Goal: Transaction & Acquisition: Purchase product/service

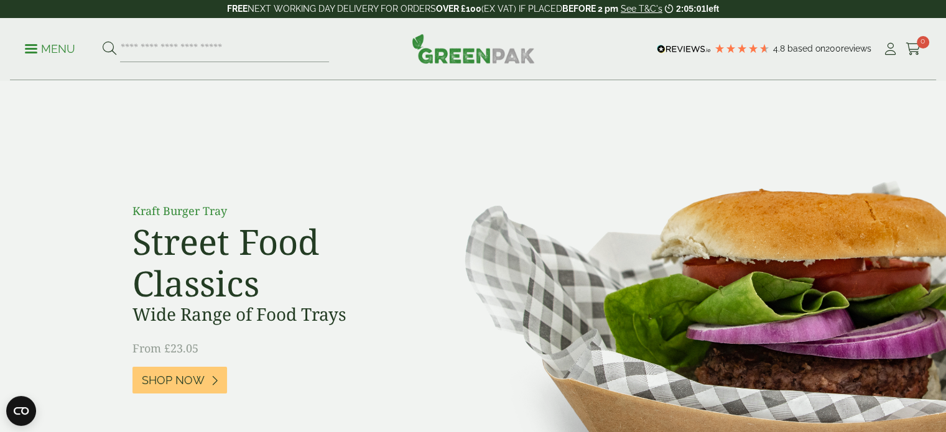
click at [29, 48] on span at bounding box center [31, 49] width 12 height 2
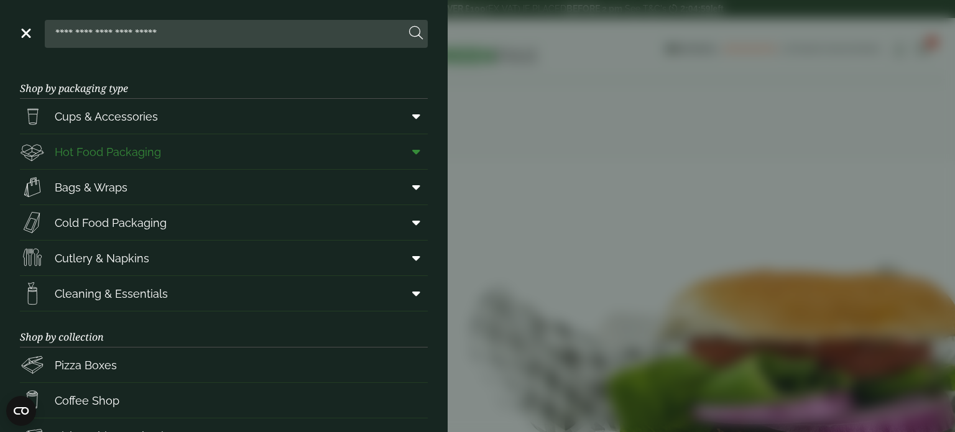
click at [157, 148] on span "Hot Food Packaging" at bounding box center [108, 152] width 106 height 17
click at [411, 149] on span at bounding box center [414, 152] width 28 height 24
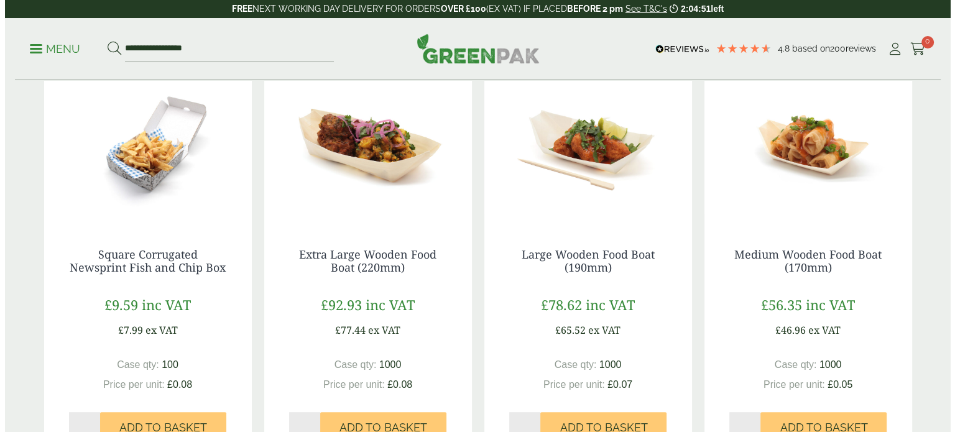
scroll to position [328, 0]
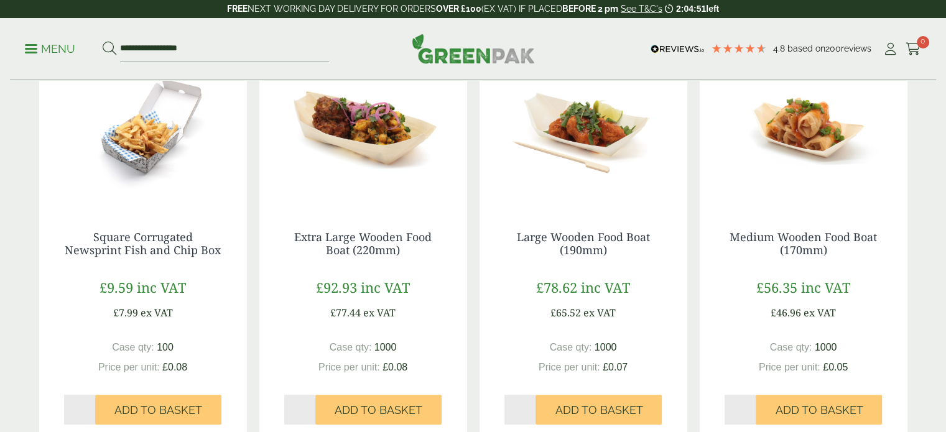
click at [31, 47] on p "Menu" at bounding box center [50, 49] width 50 height 15
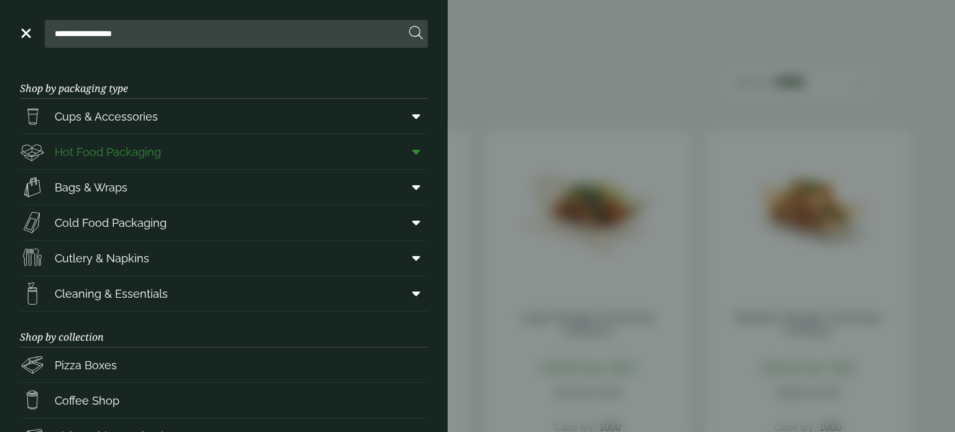
click at [210, 145] on link "Hot Food Packaging" at bounding box center [224, 151] width 408 height 35
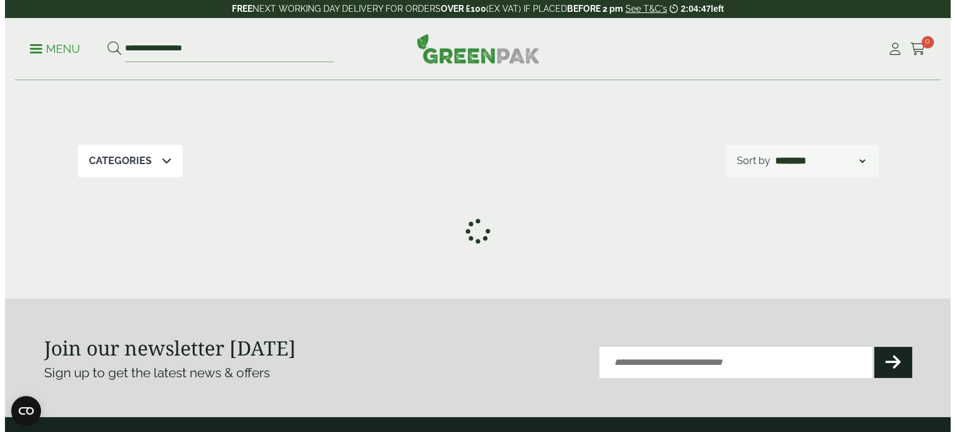
scroll to position [249, 0]
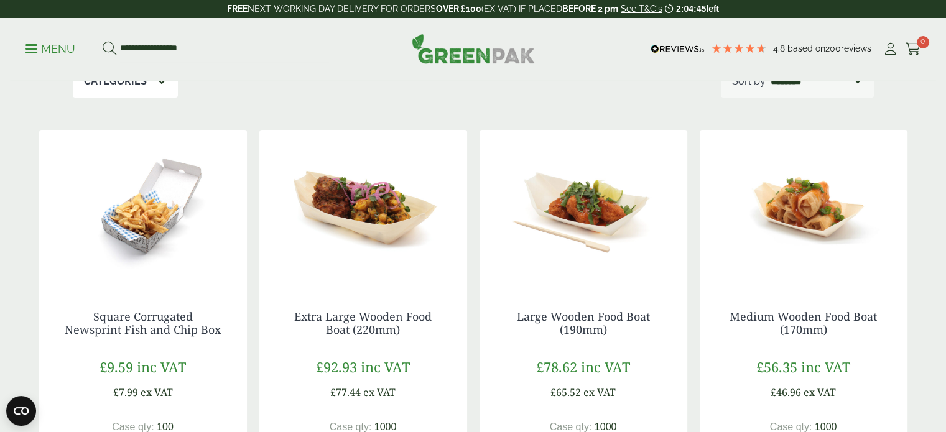
click at [30, 51] on link "Menu" at bounding box center [50, 48] width 50 height 12
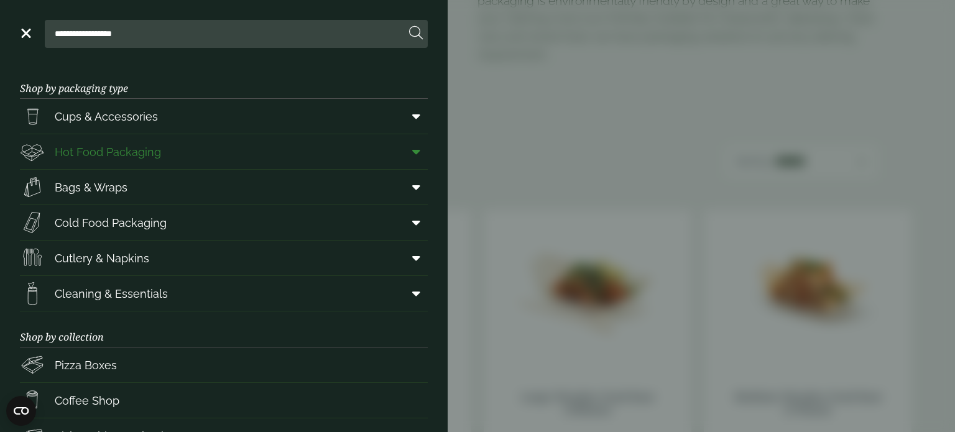
click at [410, 151] on span at bounding box center [414, 152] width 28 height 24
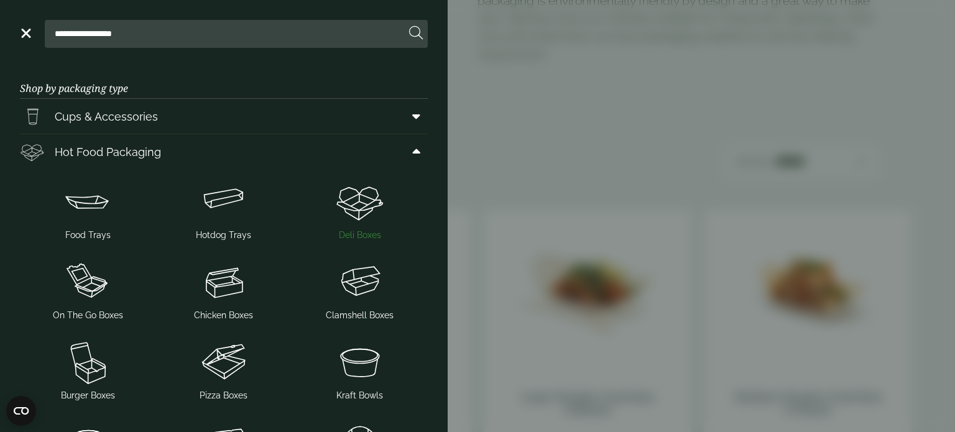
click at [354, 198] on img at bounding box center [360, 202] width 126 height 50
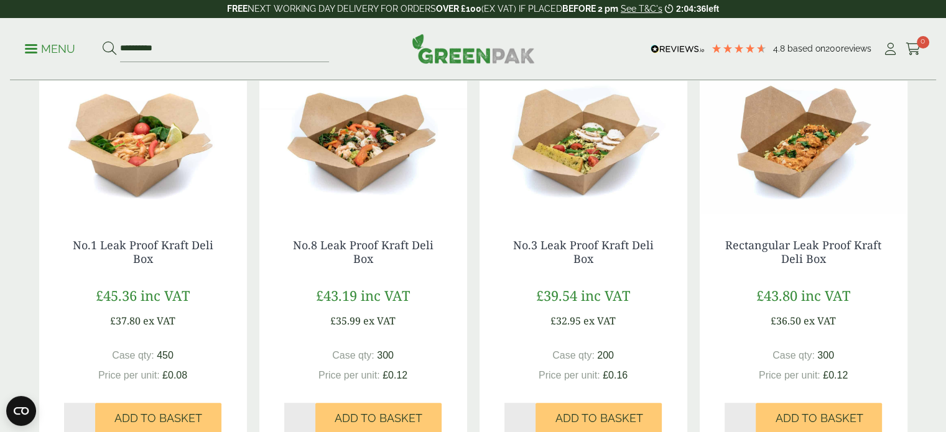
scroll to position [311, 0]
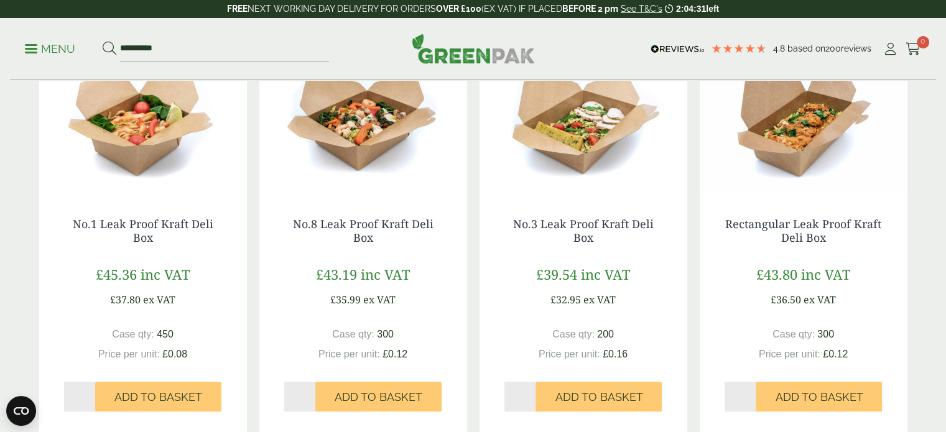
click at [352, 126] on img at bounding box center [363, 114] width 208 height 155
